Goal: Task Accomplishment & Management: Manage account settings

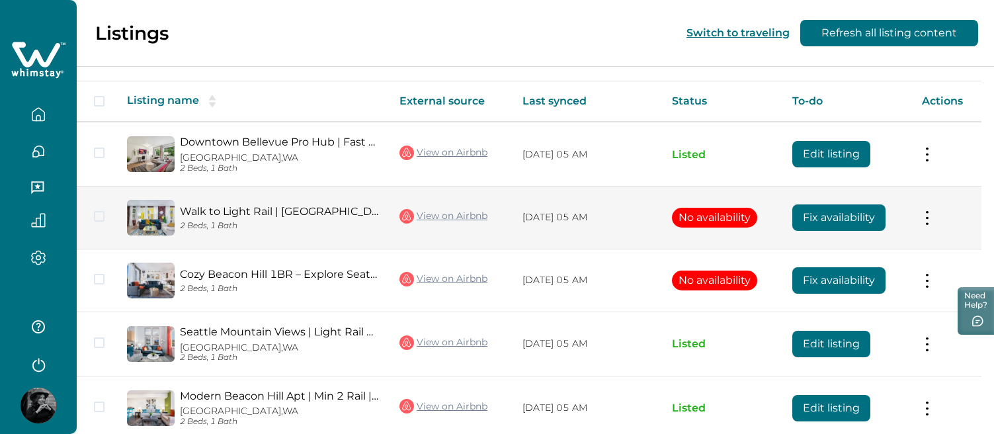
scroll to position [257, 0]
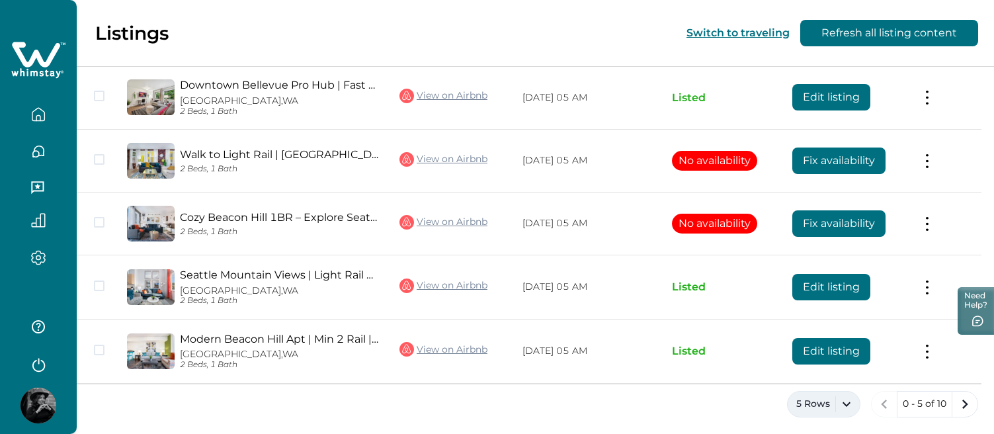
click at [839, 396] on button "5 Rows" at bounding box center [823, 404] width 73 height 26
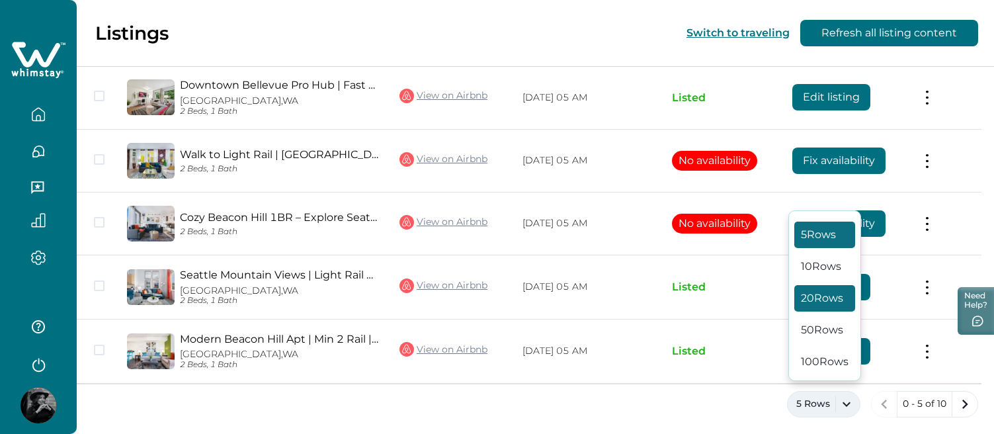
click at [821, 297] on button "20 Rows" at bounding box center [824, 298] width 61 height 26
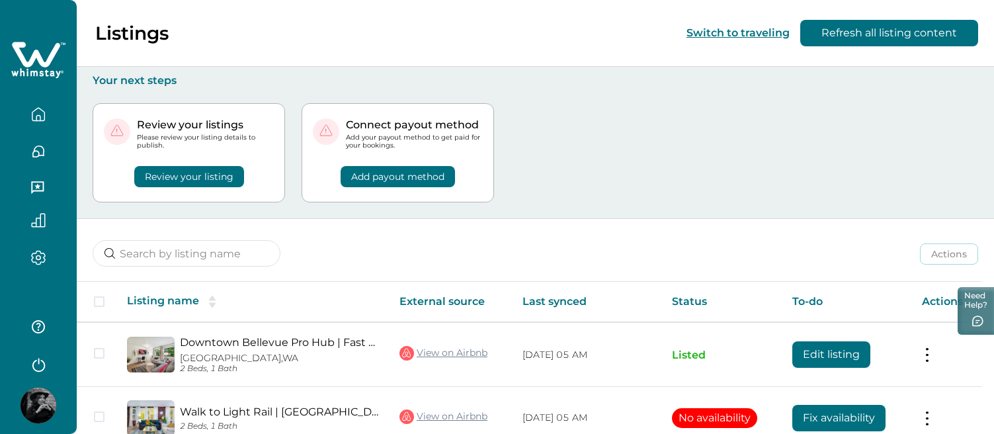
click at [204, 179] on button "Review your listing" at bounding box center [189, 176] width 110 height 21
click at [207, 178] on button "Review your listing" at bounding box center [189, 176] width 110 height 21
click at [224, 178] on button "Review your listing" at bounding box center [189, 176] width 110 height 21
click at [410, 178] on button "Add payout method" at bounding box center [397, 176] width 114 height 21
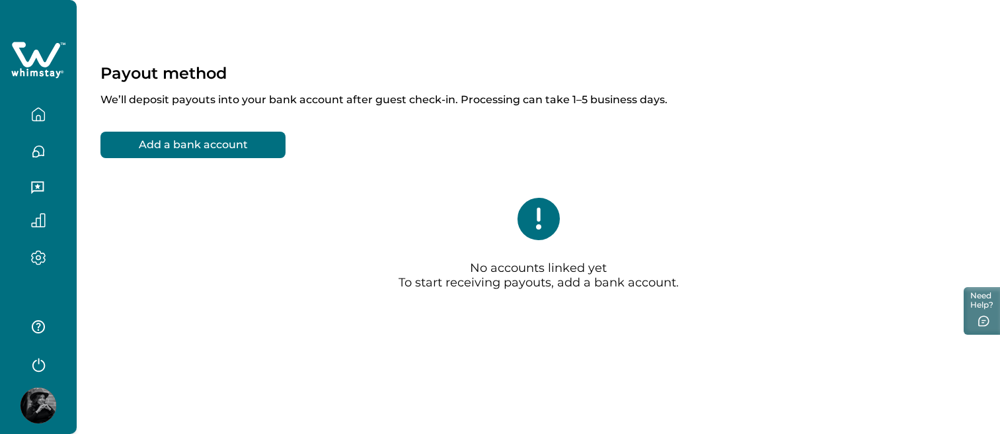
click at [256, 151] on button "Add a bank account" at bounding box center [192, 145] width 185 height 26
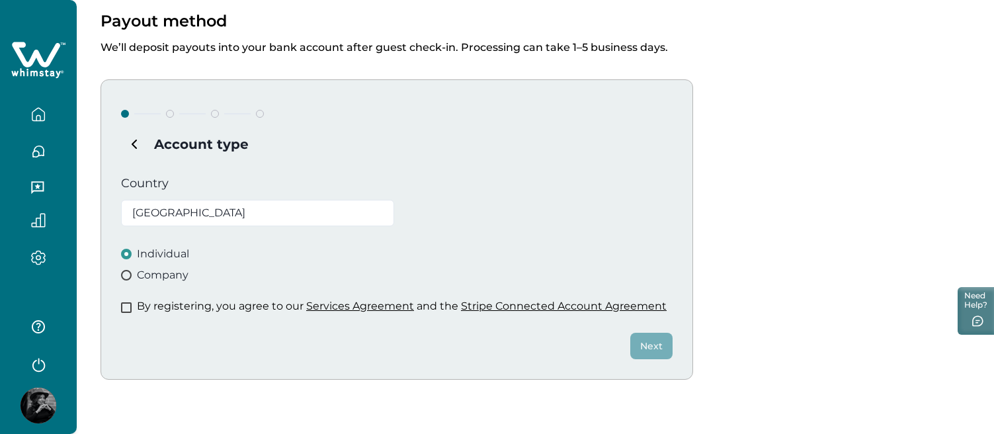
scroll to position [97, 0]
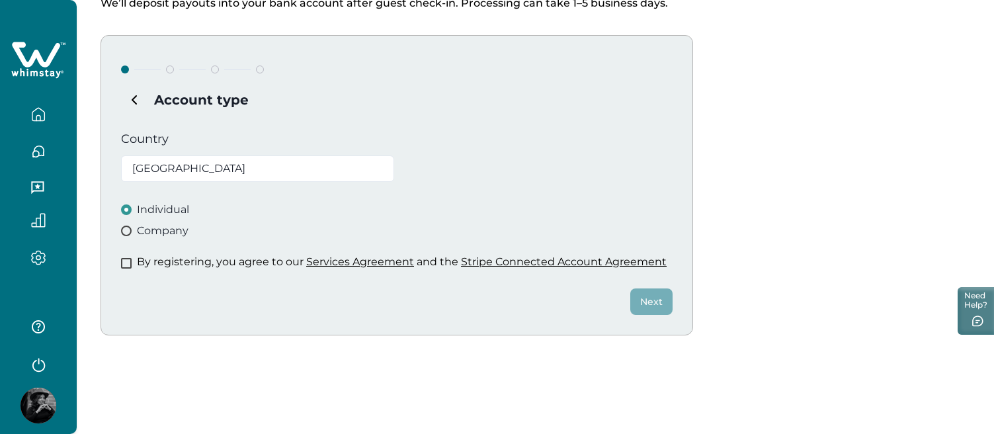
click at [128, 230] on span at bounding box center [126, 230] width 11 height 11
click at [126, 264] on span at bounding box center [126, 263] width 11 height 11
click at [654, 303] on button "Next" at bounding box center [651, 301] width 42 height 26
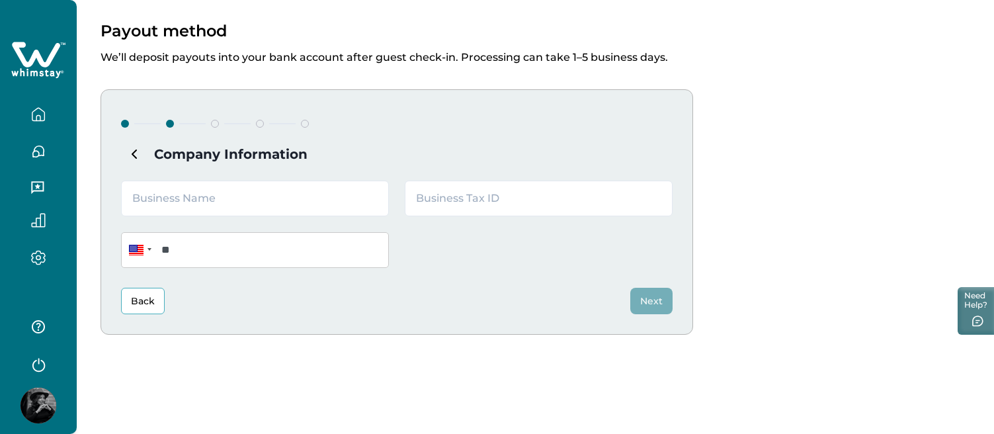
scroll to position [42, 0]
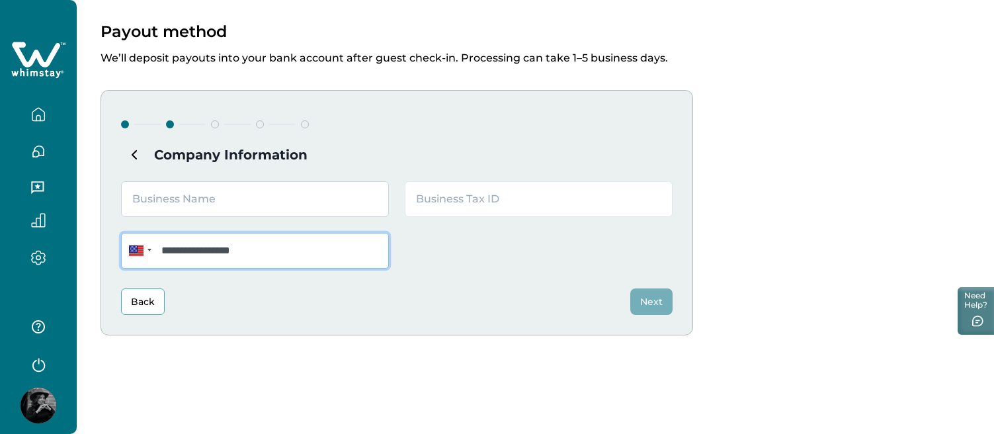
type input "**********"
click at [229, 206] on input "text" at bounding box center [255, 199] width 268 height 36
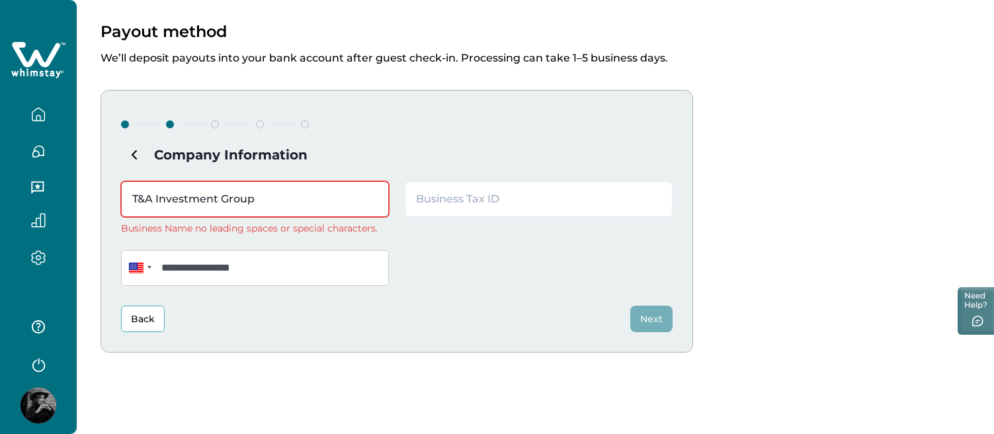
type input "T&A Investment Group"
click at [431, 198] on input "833848255" at bounding box center [539, 199] width 268 height 36
type input "83-3848255"
click at [143, 198] on input "T&A Investment Group" at bounding box center [255, 199] width 268 height 36
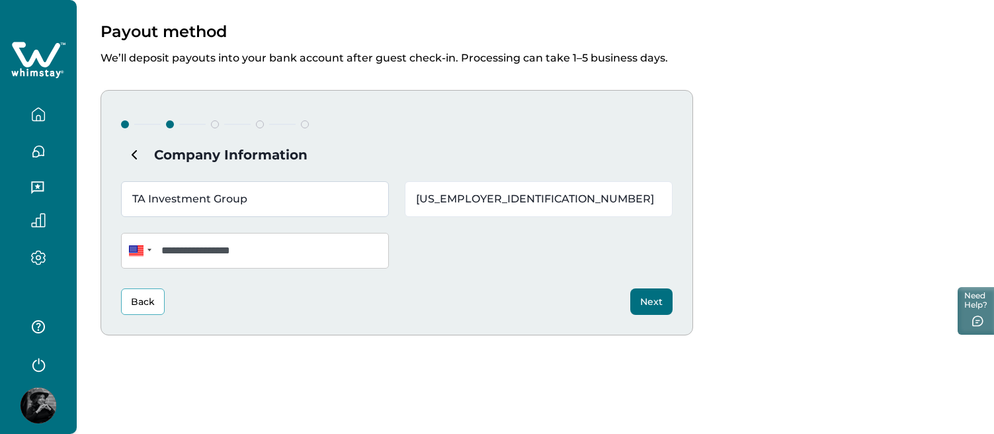
click at [317, 200] on input "TA Investment Group" at bounding box center [255, 199] width 268 height 36
type input "TA Investment Group LLC"
click at [656, 296] on button "Next" at bounding box center [651, 301] width 42 height 26
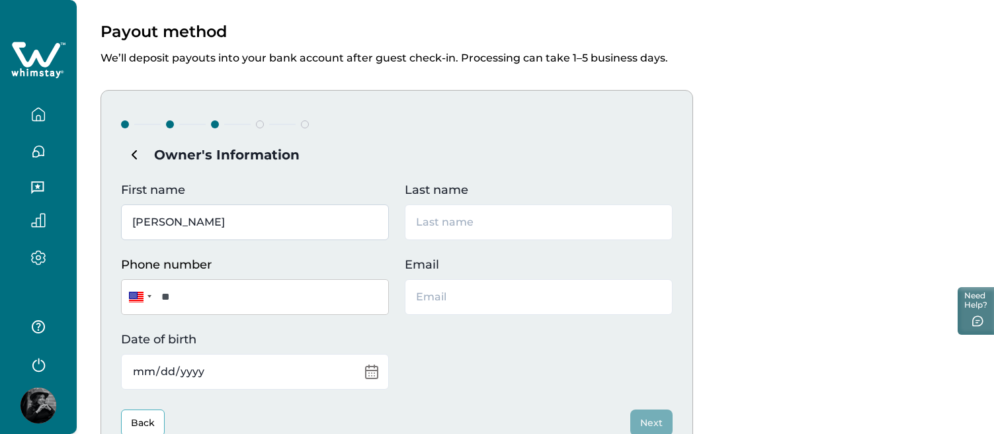
type input "Tyree"
type input "Payne"
click at [292, 266] on p "Phone number" at bounding box center [251, 265] width 260 height 18
click at [292, 279] on input "**" at bounding box center [255, 297] width 268 height 36
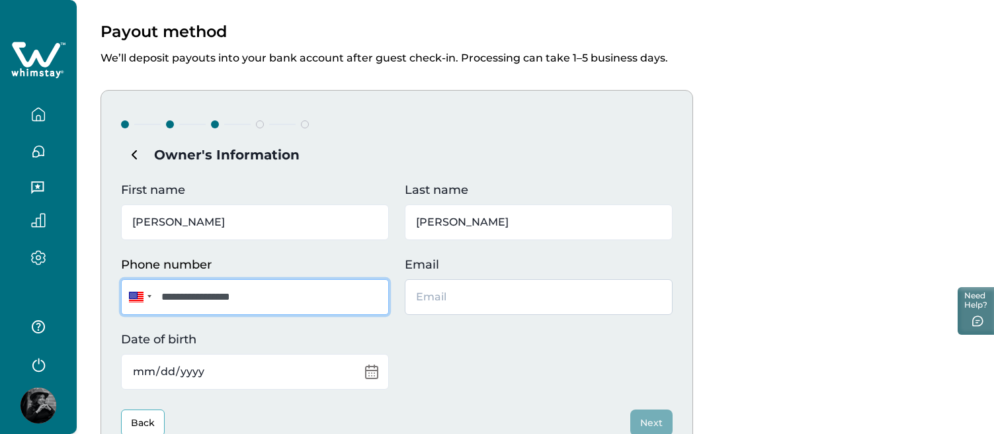
type input "**********"
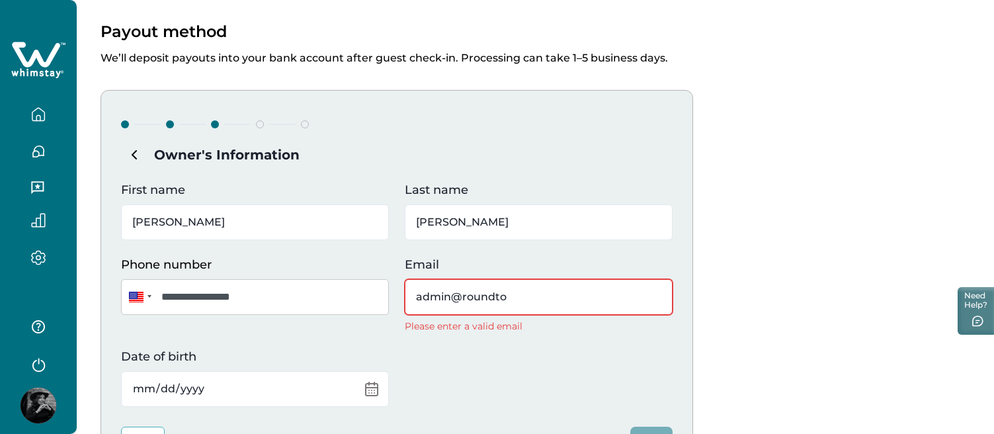
type input "admin@roundtop"
type input "admin@roundtop-rentals.com"
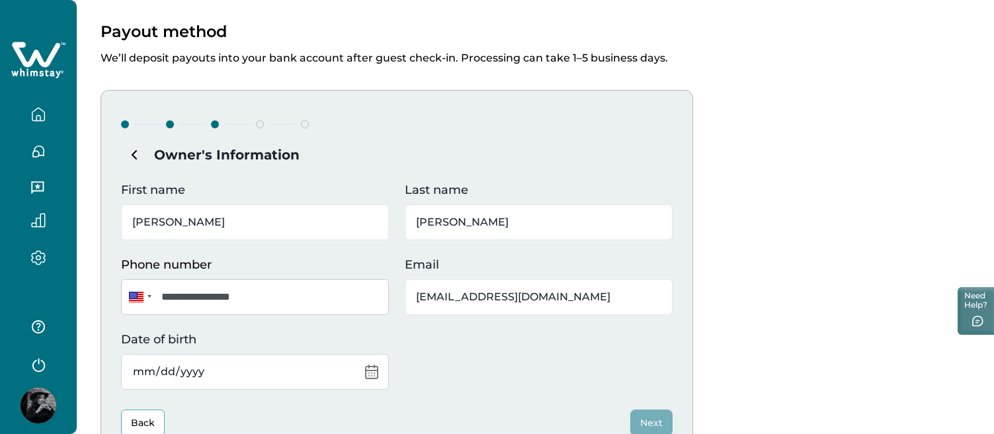
click at [254, 373] on input "Date of birth" at bounding box center [255, 372] width 268 height 36
type input "1986-06-18"
click at [461, 360] on div "**********" at bounding box center [396, 285] width 551 height 208
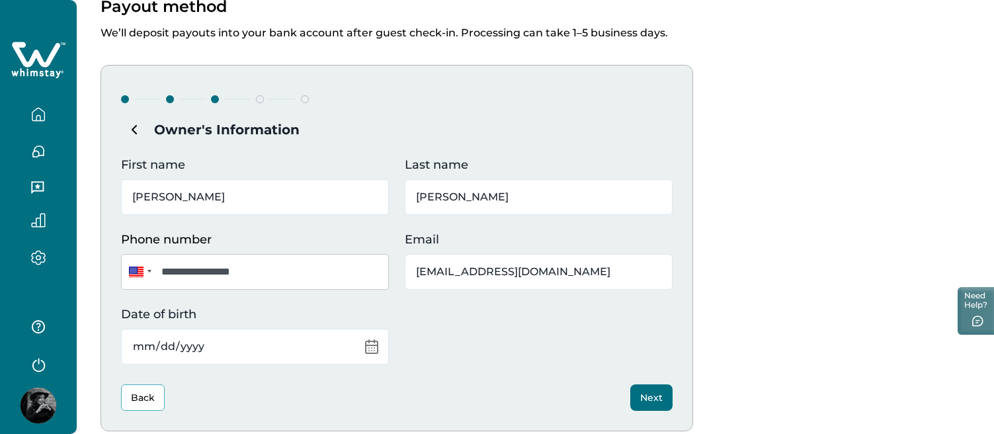
click at [642, 397] on button "Next" at bounding box center [651, 397] width 42 height 26
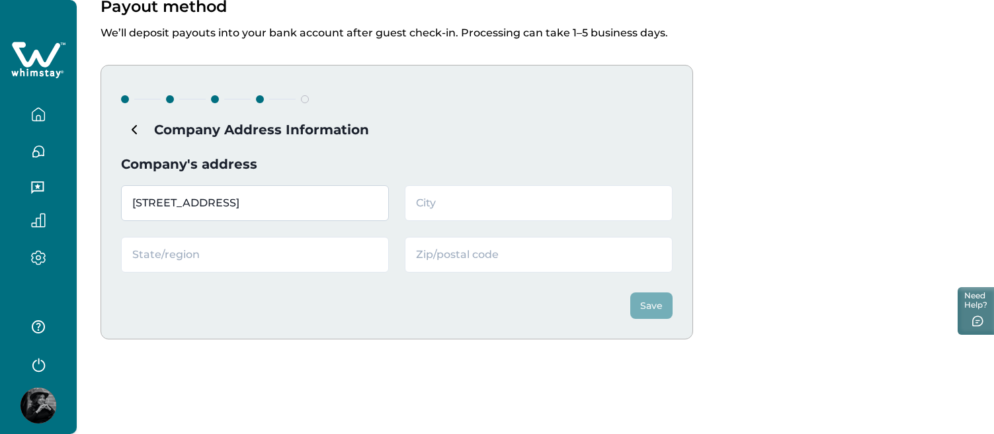
type input "1400 112th Ave SE"
type input "Bellevue"
type input "Washington"
type input "98004"
click at [648, 305] on button "Save" at bounding box center [651, 305] width 42 height 26
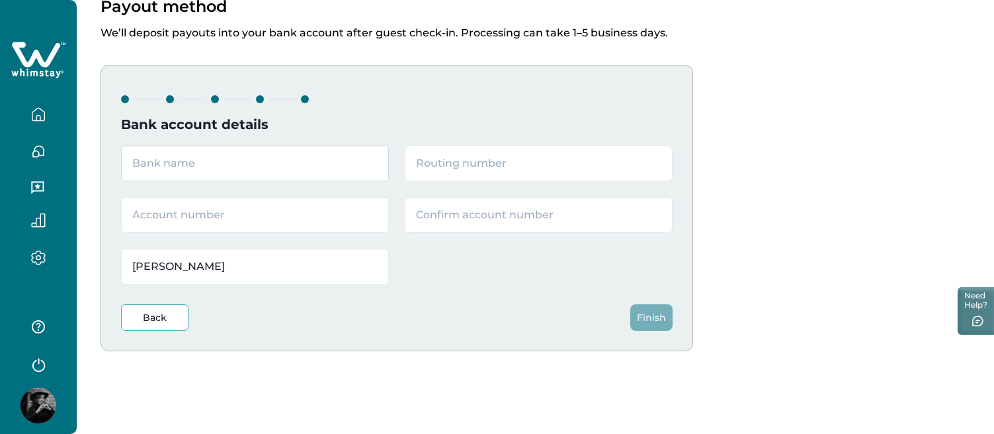
click at [284, 165] on input "text" at bounding box center [255, 163] width 268 height 36
type input "B"
click at [148, 321] on button "Back" at bounding box center [154, 317] width 67 height 26
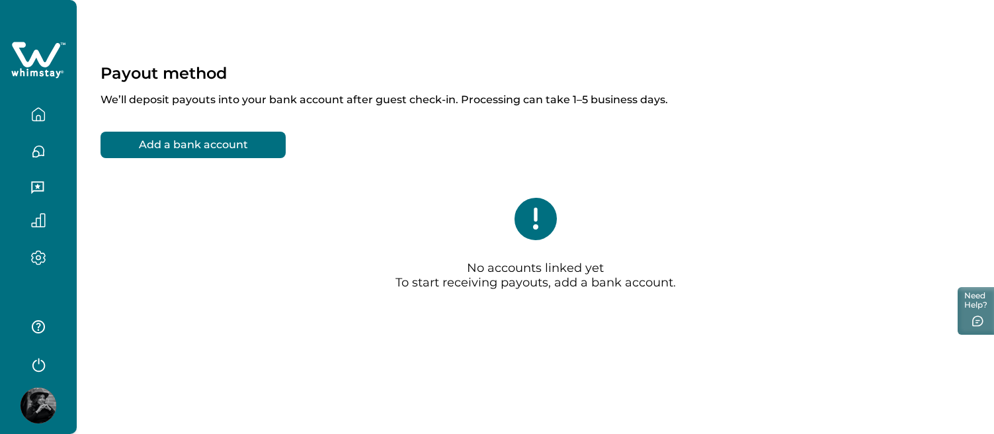
scroll to position [0, 0]
click at [218, 147] on button "Add a bank account" at bounding box center [192, 145] width 185 height 26
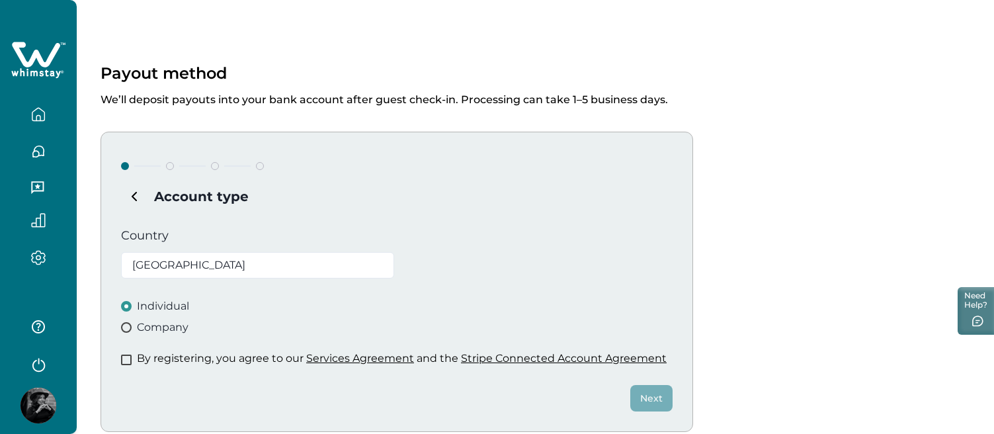
scroll to position [97, 0]
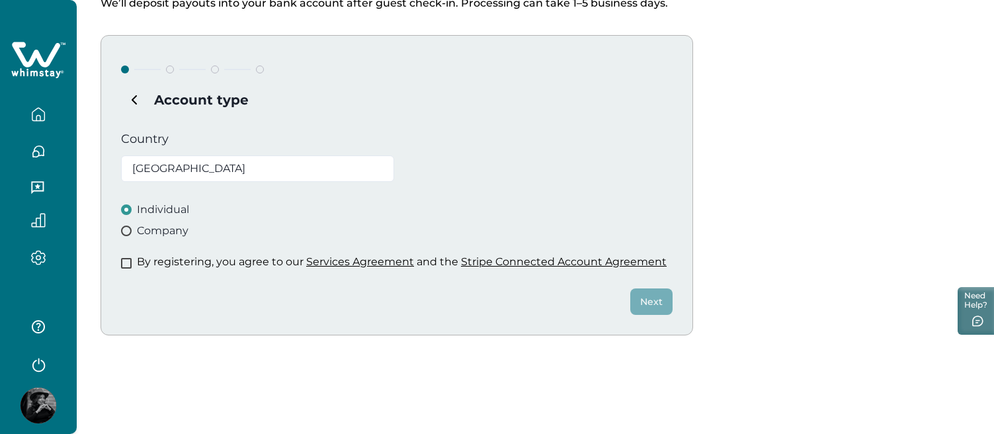
click at [127, 259] on span at bounding box center [126, 263] width 11 height 11
click at [127, 231] on span at bounding box center [126, 230] width 11 height 11
click at [644, 297] on button "Next" at bounding box center [651, 301] width 42 height 26
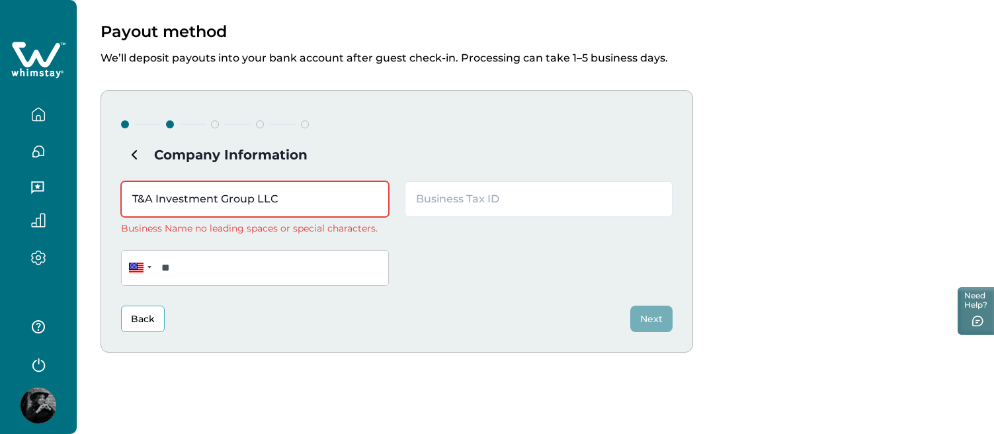
click at [145, 196] on input "T&A Investment Group LLC" at bounding box center [255, 199] width 268 height 36
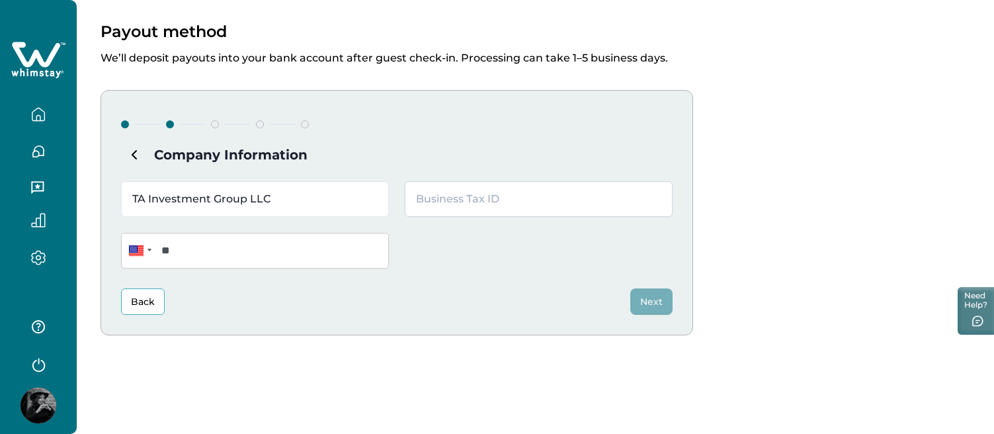
type input "TA Investment Group LLC"
type input "833818255"
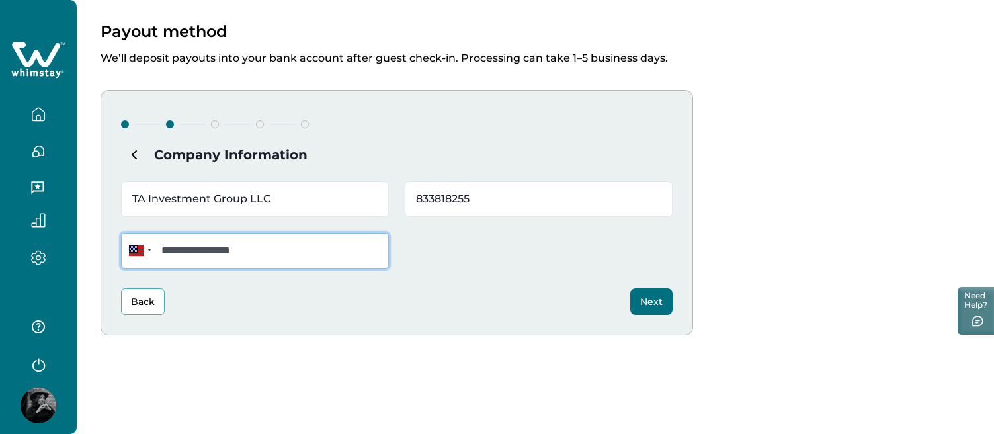
type input "**********"
click at [661, 305] on button "Next" at bounding box center [651, 301] width 42 height 26
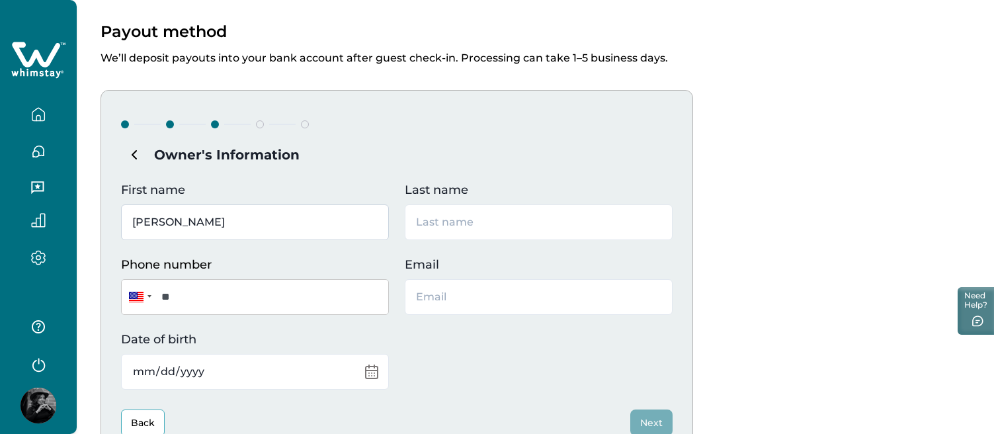
type input "Tyree"
type input "Payne"
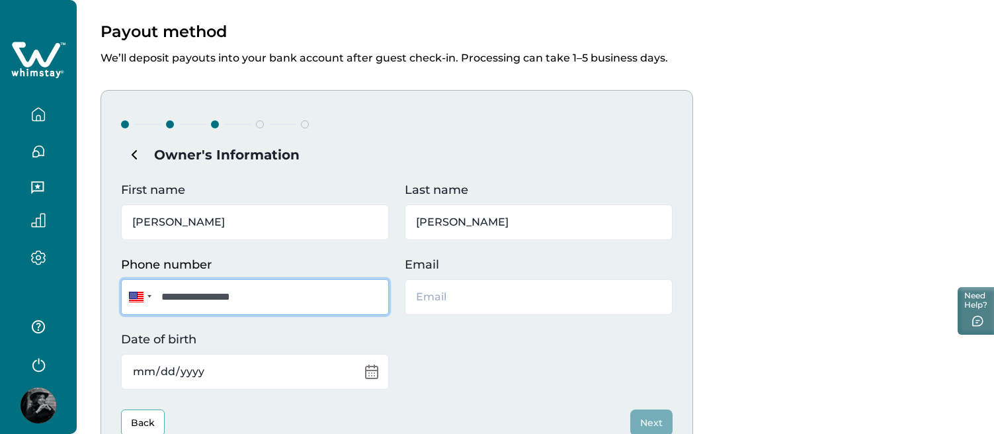
scroll to position [143, 0]
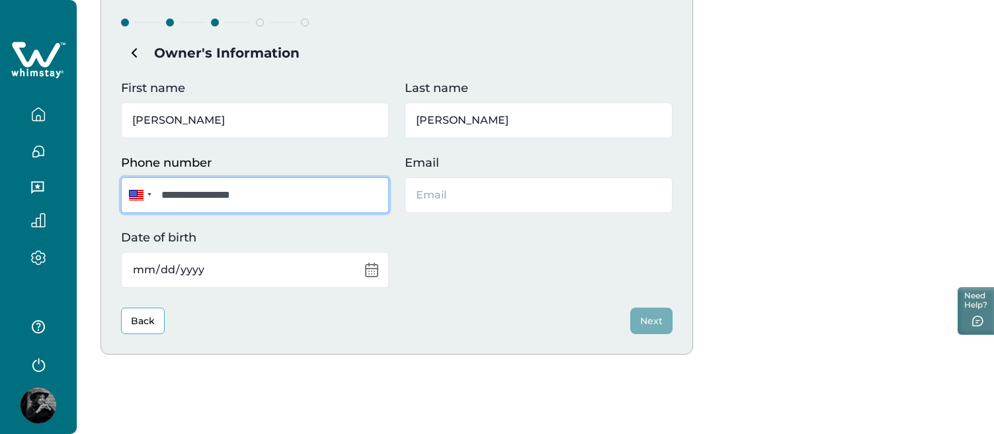
type input "**********"
click at [151, 318] on button "Back" at bounding box center [143, 320] width 44 height 26
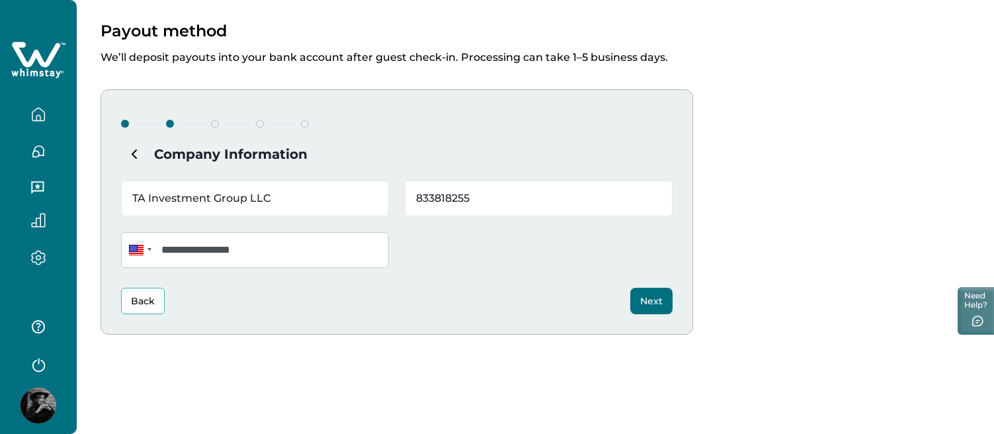
scroll to position [42, 0]
click at [652, 295] on button "Next" at bounding box center [651, 301] width 42 height 26
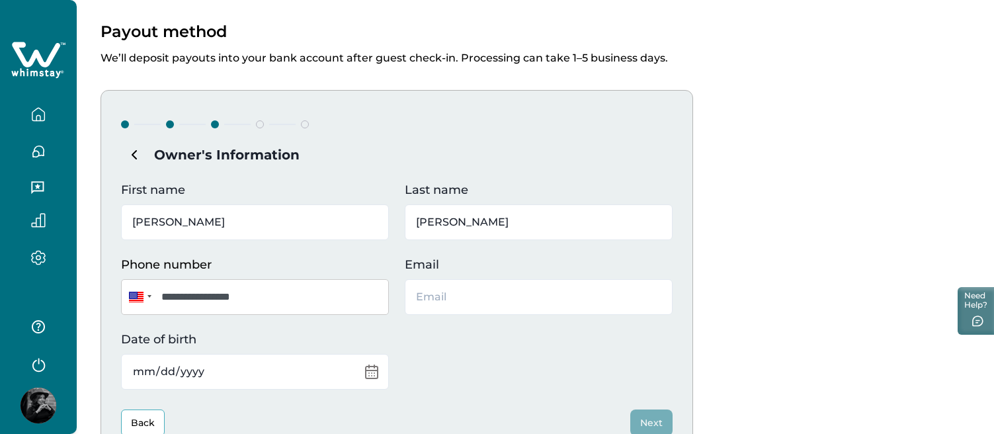
type input "admin@roundtop-rentals.com"
click at [265, 364] on input "Date of birth" at bounding box center [255, 372] width 268 height 36
click at [143, 371] on input "0986-12-18" at bounding box center [255, 372] width 268 height 36
click at [544, 397] on div "**********" at bounding box center [396, 273] width 592 height 366
click at [233, 370] on input "0986-06-18" at bounding box center [255, 372] width 268 height 36
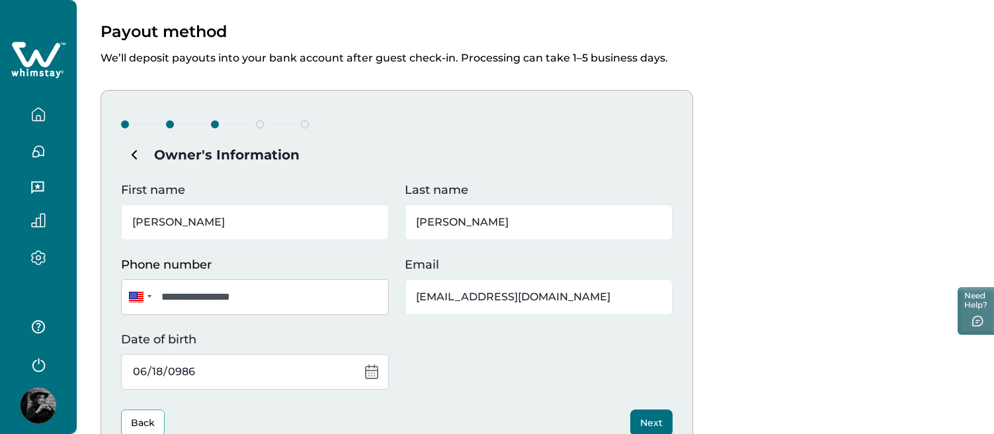
click at [180, 369] on input "0986-06-18" at bounding box center [255, 372] width 268 height 36
type input "1986-06-18"
click at [555, 385] on div "**********" at bounding box center [396, 285] width 551 height 208
click at [650, 416] on button "Next" at bounding box center [651, 422] width 42 height 26
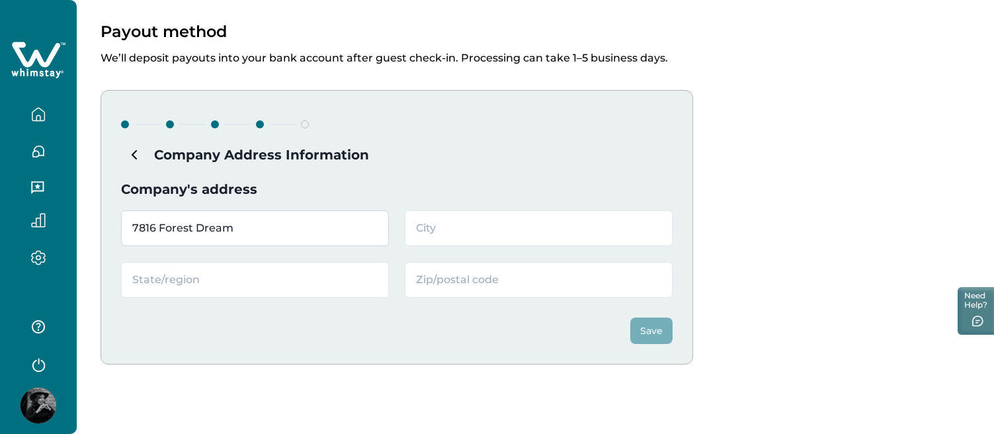
type input "7816 Forest Dream"
type input "F"
type input "Live Oak"
type input "TX"
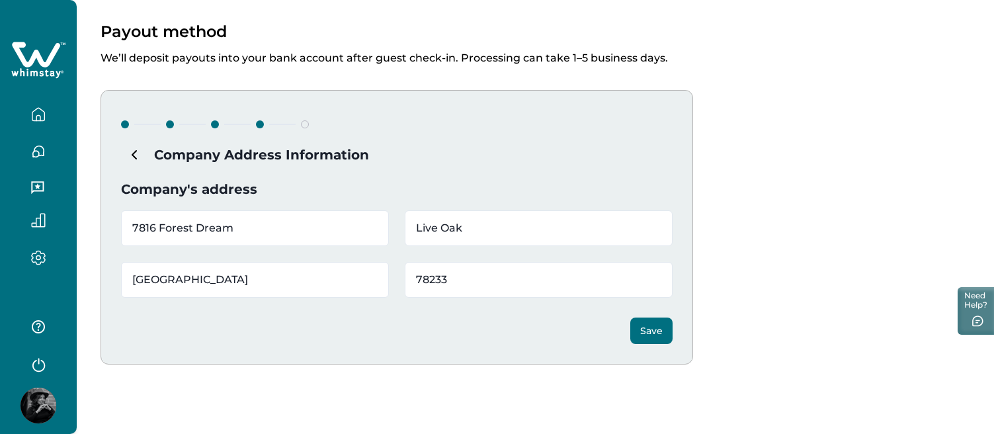
type input "78233"
click at [660, 333] on button "Save" at bounding box center [651, 330] width 42 height 26
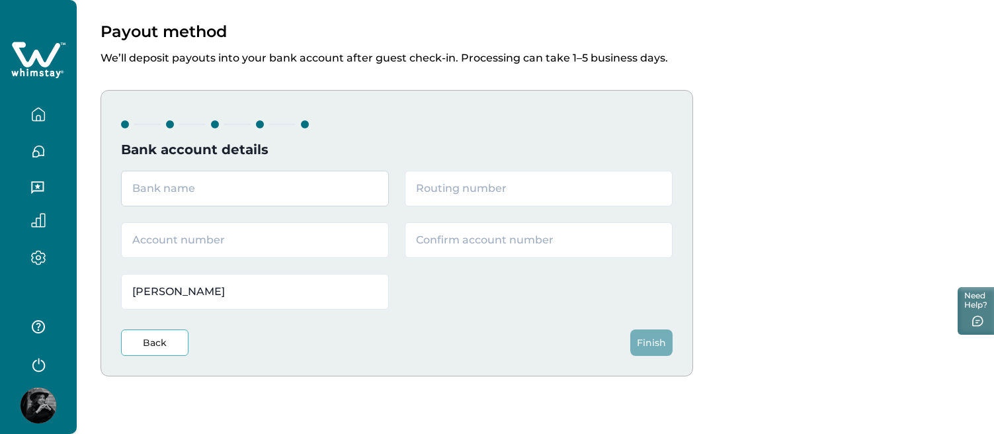
click at [301, 190] on input "text" at bounding box center [255, 189] width 268 height 36
type input "BECU"
type input "325081403"
click at [220, 243] on input "text" at bounding box center [255, 240] width 268 height 36
type input "3618261551"
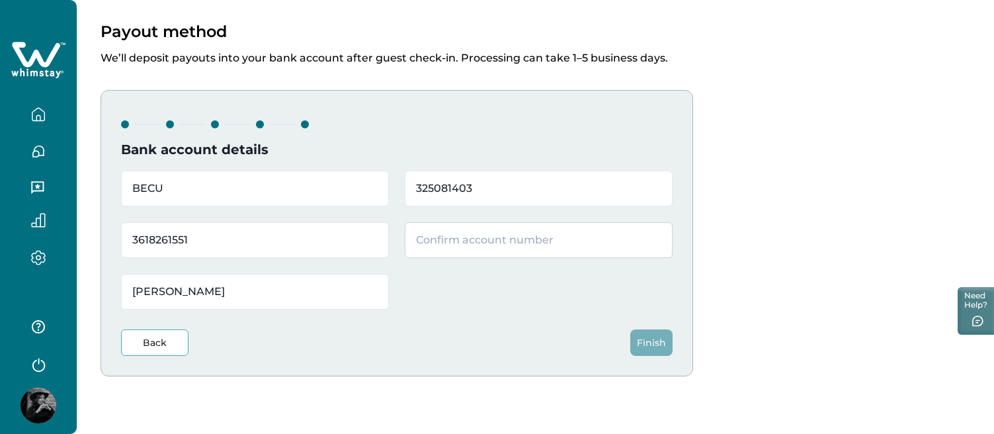
click at [488, 241] on input "text" at bounding box center [539, 240] width 268 height 36
type input "3618261551"
click at [661, 337] on button "Finish" at bounding box center [651, 342] width 42 height 26
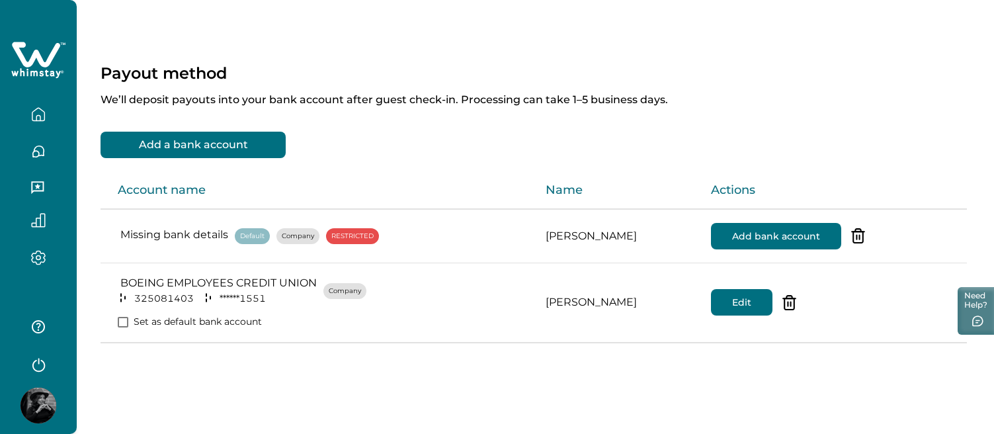
click at [856, 235] on icon "delete-acc" at bounding box center [856, 237] width 0 height 4
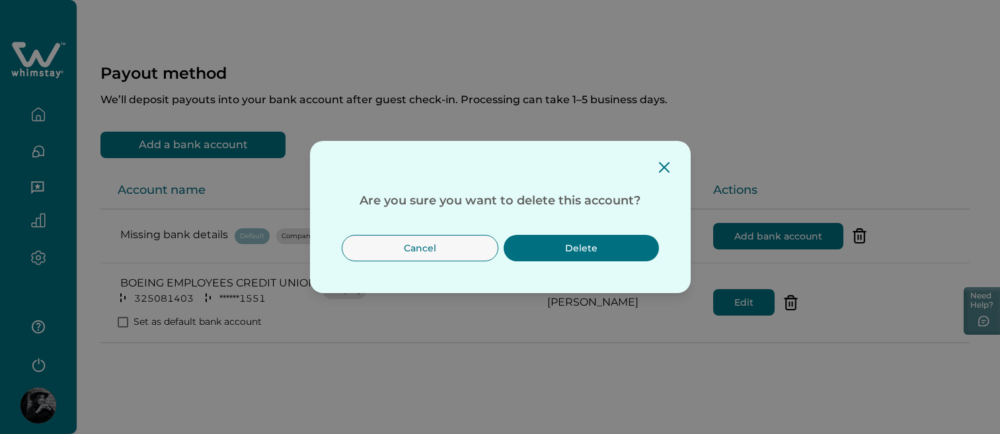
click at [633, 249] on button "Delete" at bounding box center [581, 248] width 155 height 26
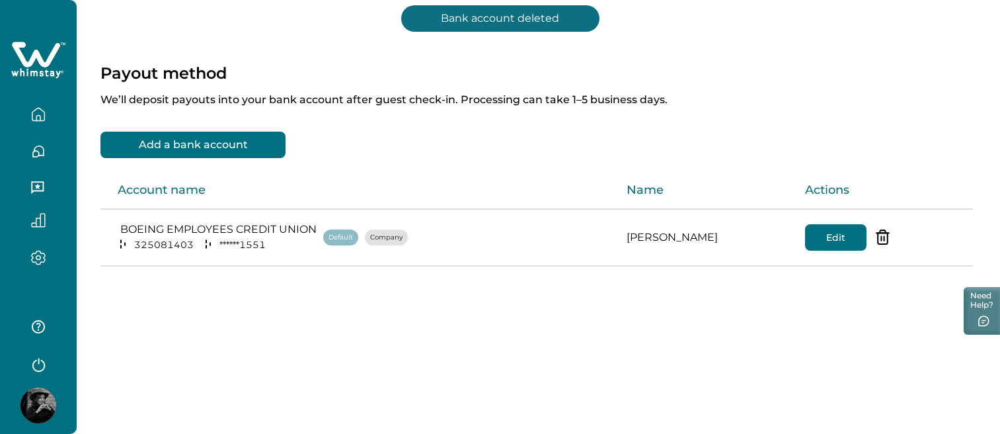
click at [42, 108] on icon "button" at bounding box center [38, 114] width 15 height 15
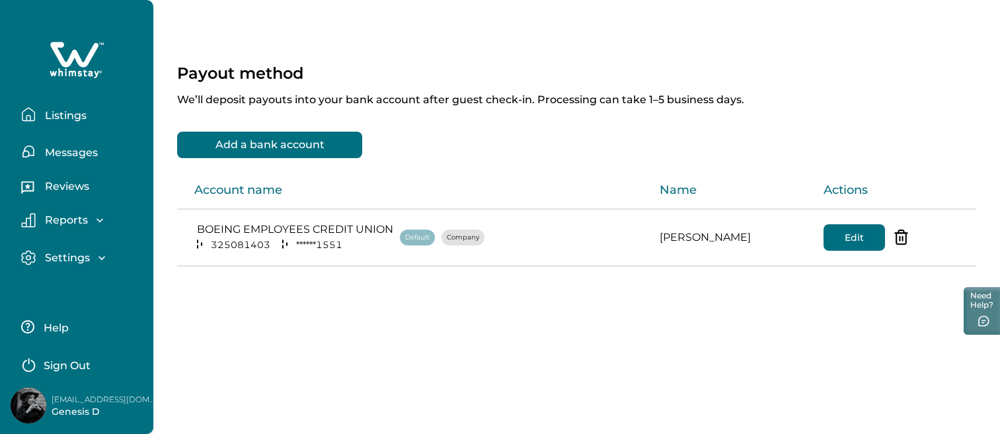
click at [74, 116] on p "Listings" at bounding box center [64, 115] width 46 height 13
